Goal: Check status: Check status

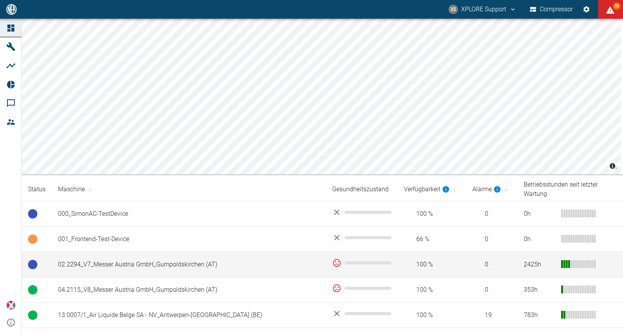
scroll to position [4, 0]
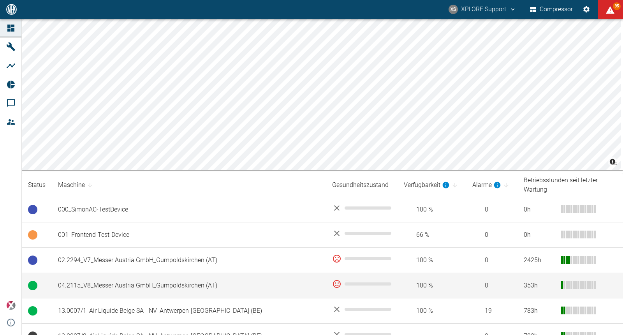
click at [106, 274] on td "04.2115_V8_Messer Austria GmbH_Gumpoldskirchen (AT)" at bounding box center [189, 285] width 274 height 25
